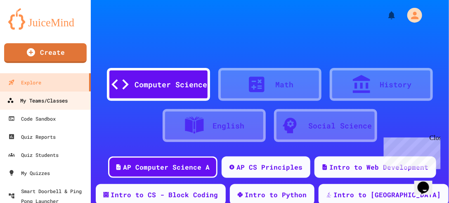
click at [38, 100] on div "My Teams/Classes" at bounding box center [37, 101] width 61 height 10
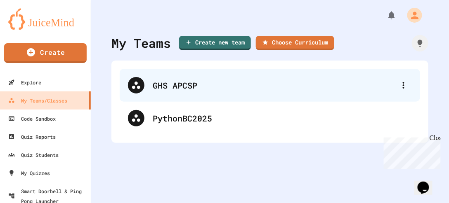
click at [174, 85] on div "GHS APCSP" at bounding box center [274, 85] width 242 height 12
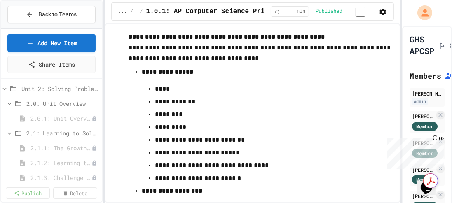
scroll to position [3046, 0]
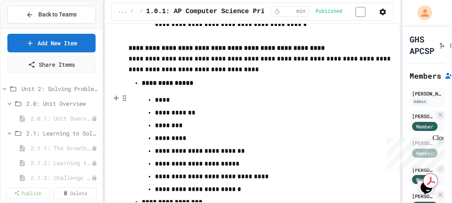
click at [283, 76] on p "**********" at bounding box center [261, 59] width 265 height 33
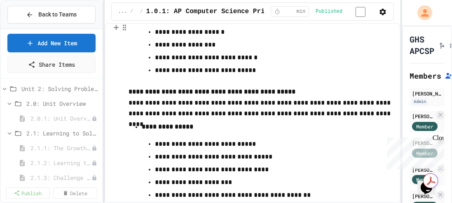
scroll to position [4629, 0]
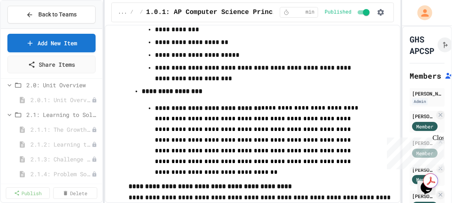
scroll to position [229, 0]
click at [63, 127] on span "2.1.1: The Growth Mindset" at bounding box center [57, 129] width 53 height 9
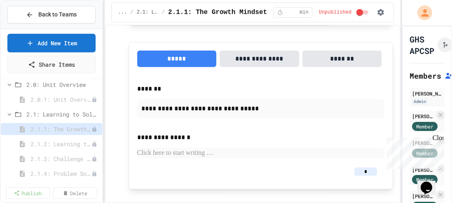
scroll to position [841, 0]
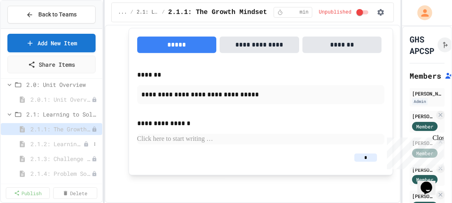
click at [64, 143] on span "2.1.2: Learning to Solve Hard Problems" at bounding box center [57, 144] width 53 height 9
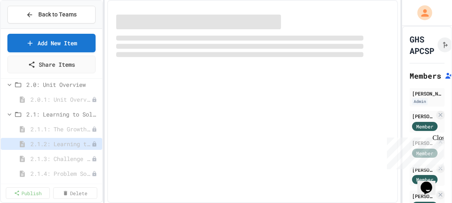
select select "***"
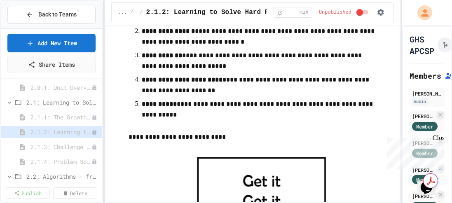
scroll to position [378, 0]
